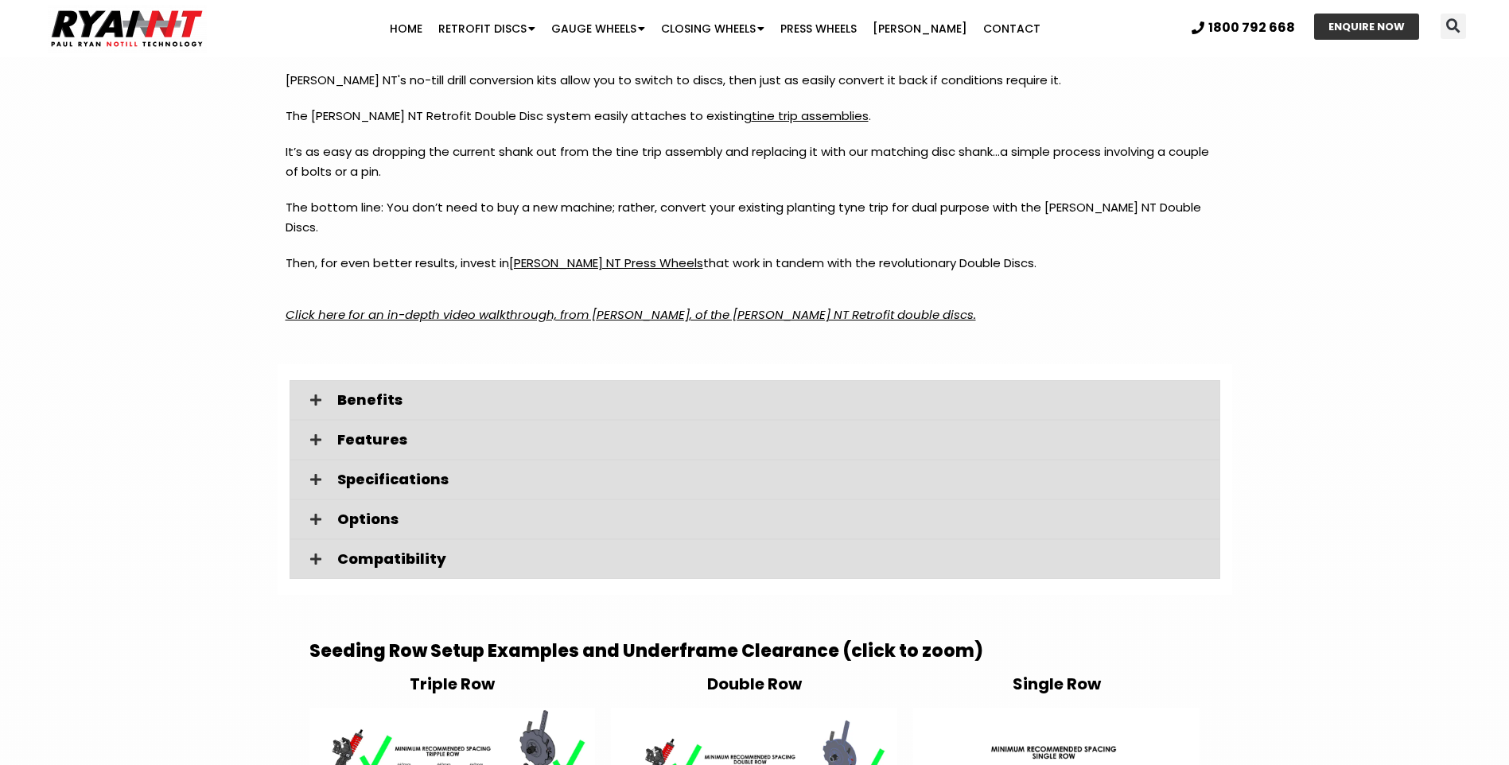
scroll to position [2228, 0]
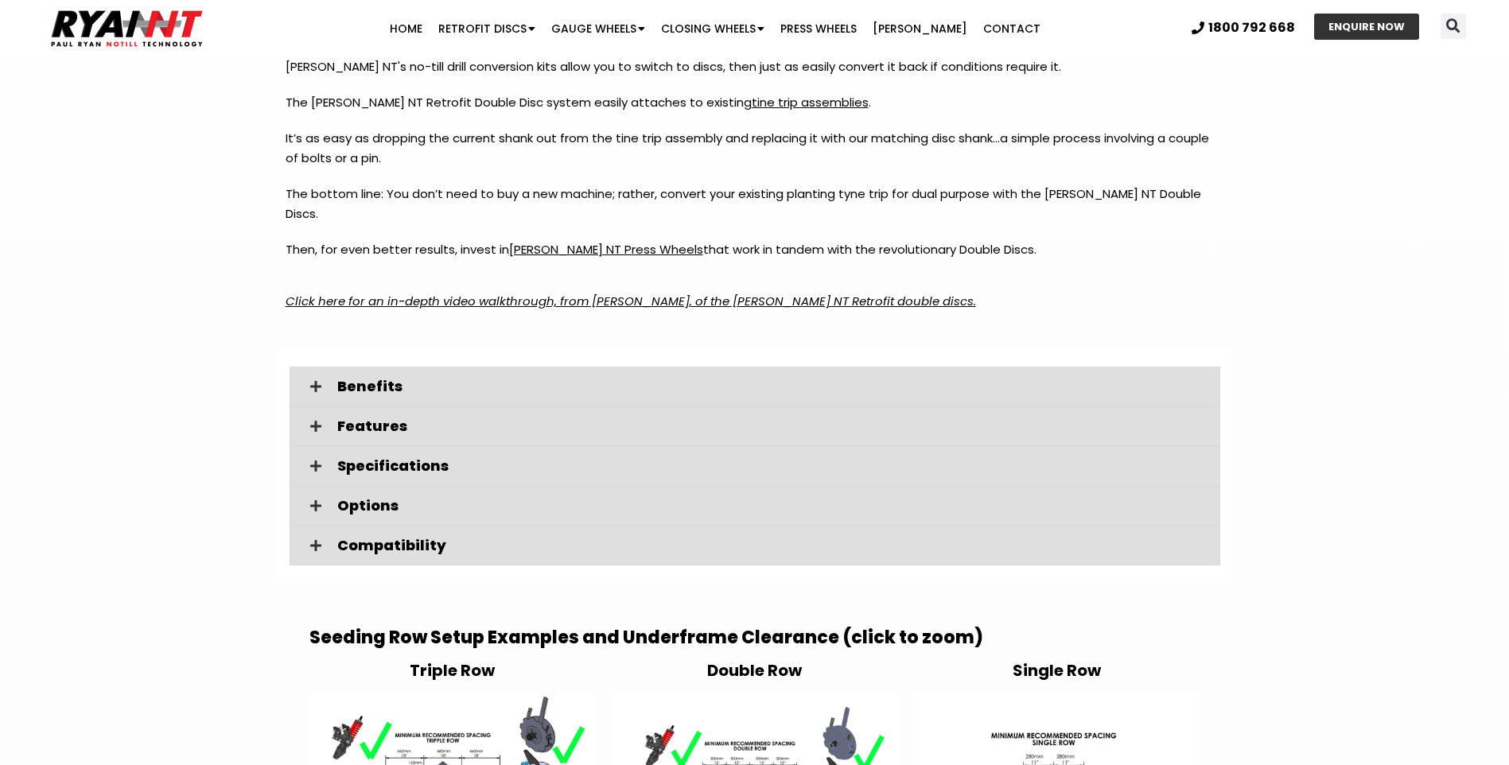
click at [709, 293] on em "Click here for an in-depth video walkthrough, from Paul Ryan, of the RYAN NT Re…" at bounding box center [631, 301] width 691 height 17
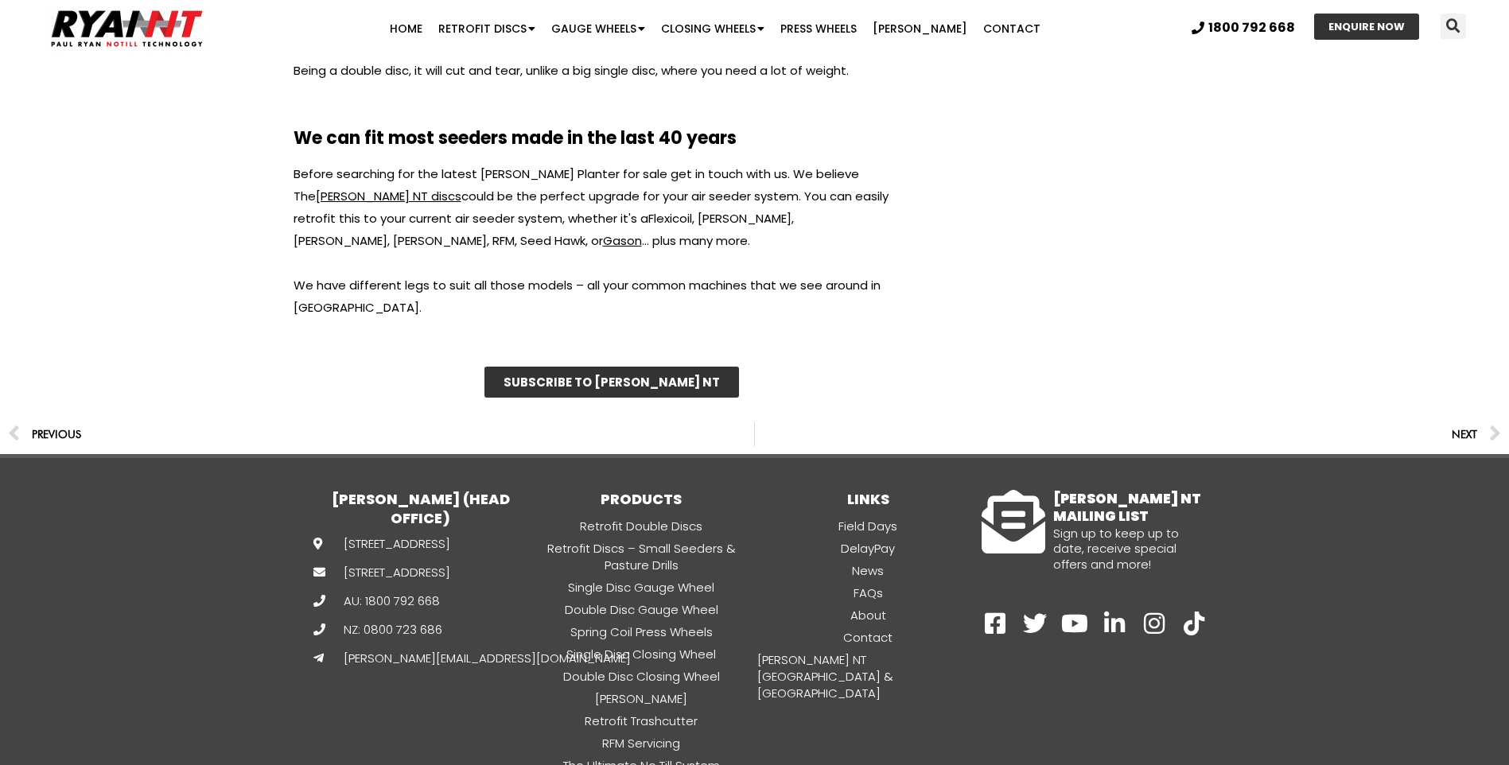
scroll to position [2387, 0]
